Goal: Check status

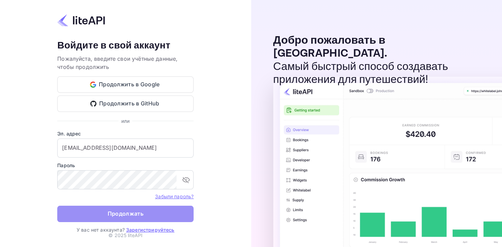
click at [116, 216] on ya-tr-span "Продолжать" at bounding box center [126, 213] width 36 height 9
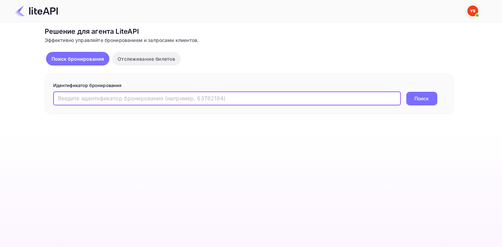
paste input "8711161"
type input "8711161"
click at [411, 97] on button "Поиск" at bounding box center [421, 99] width 31 height 14
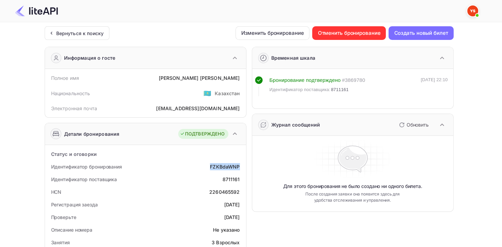
drag, startPoint x: 204, startPoint y: 165, endPoint x: 245, endPoint y: 165, distance: 40.6
copy ya-tr-span "FZKBdaWNP"
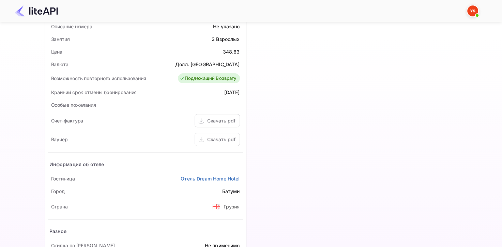
scroll to position [205, 0]
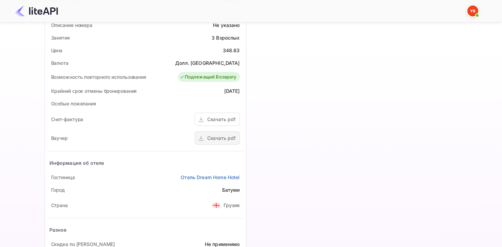
click at [213, 134] on div "Скачать pdf" at bounding box center [221, 137] width 28 height 7
